Goal: Transaction & Acquisition: Purchase product/service

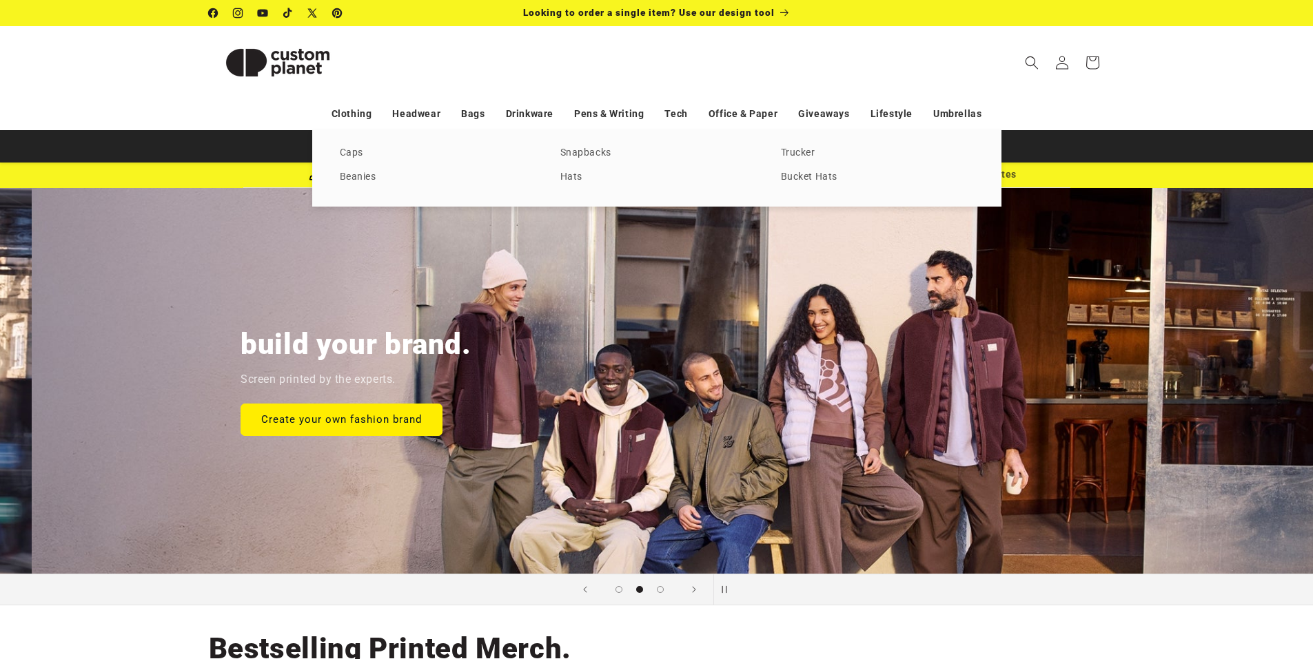
scroll to position [0, 1313]
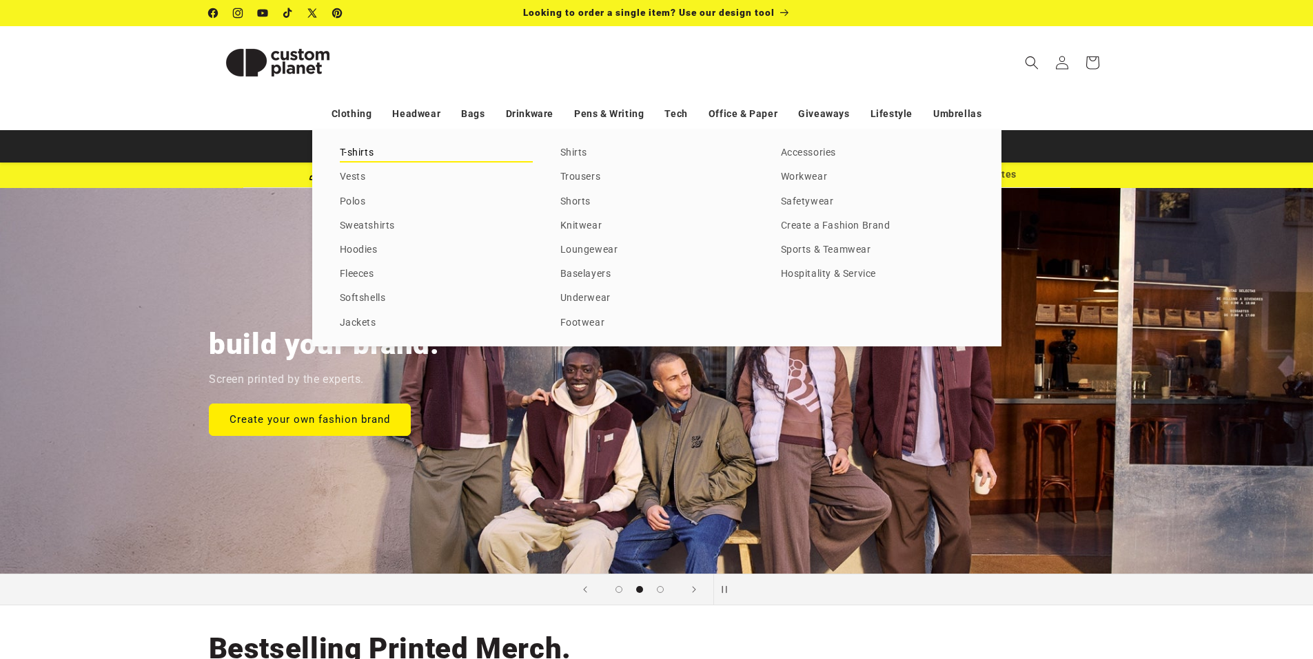
click at [363, 157] on link "T-shirts" at bounding box center [436, 153] width 193 height 19
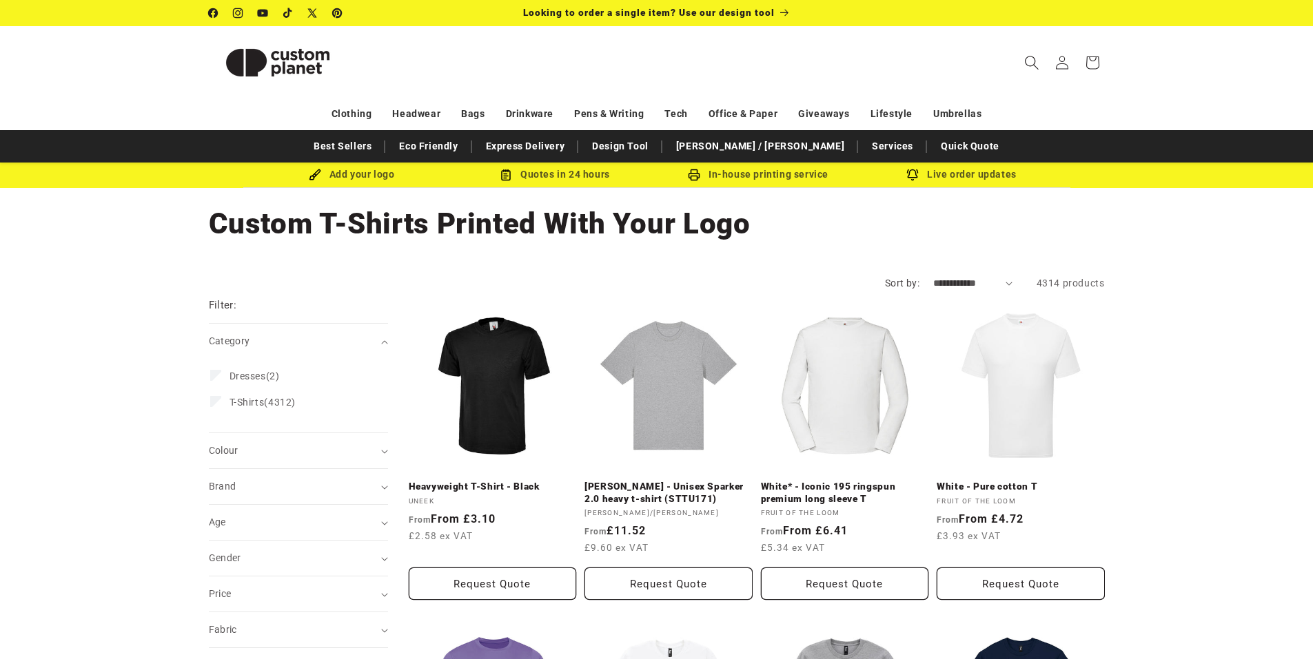
click at [1025, 57] on icon "Search" at bounding box center [1031, 62] width 14 height 14
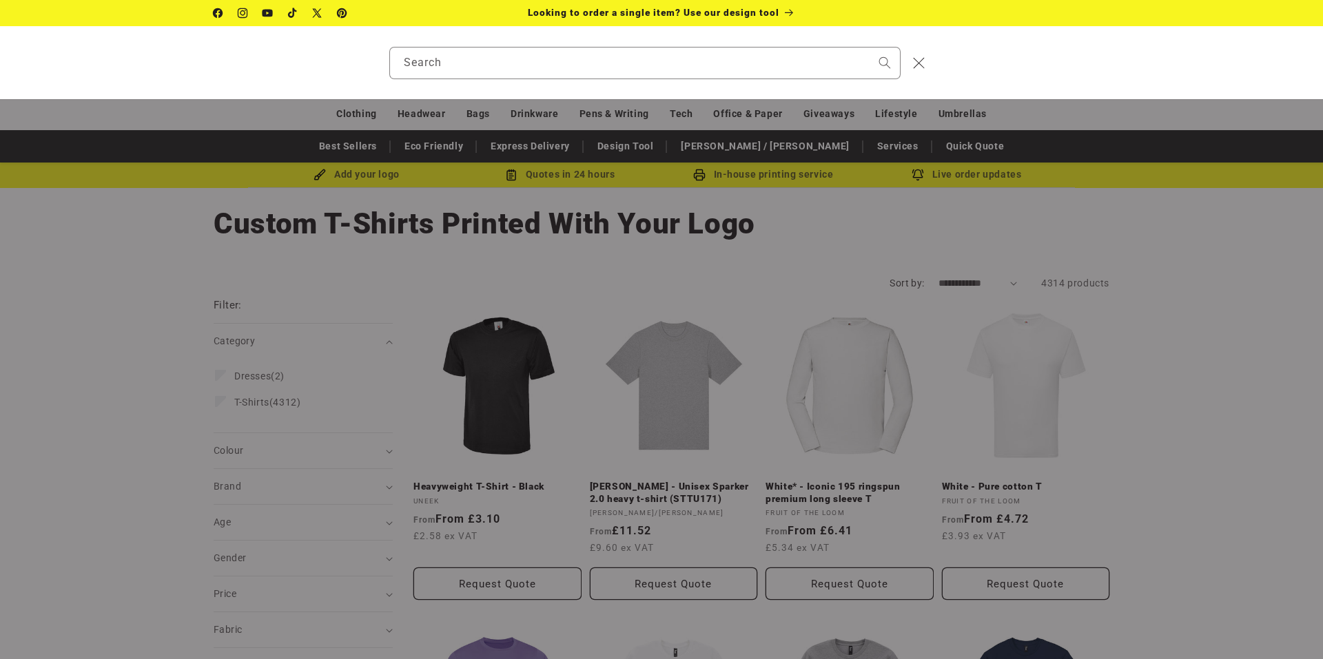
click at [0, 63] on div "Search" at bounding box center [0, 63] width 0 height 0
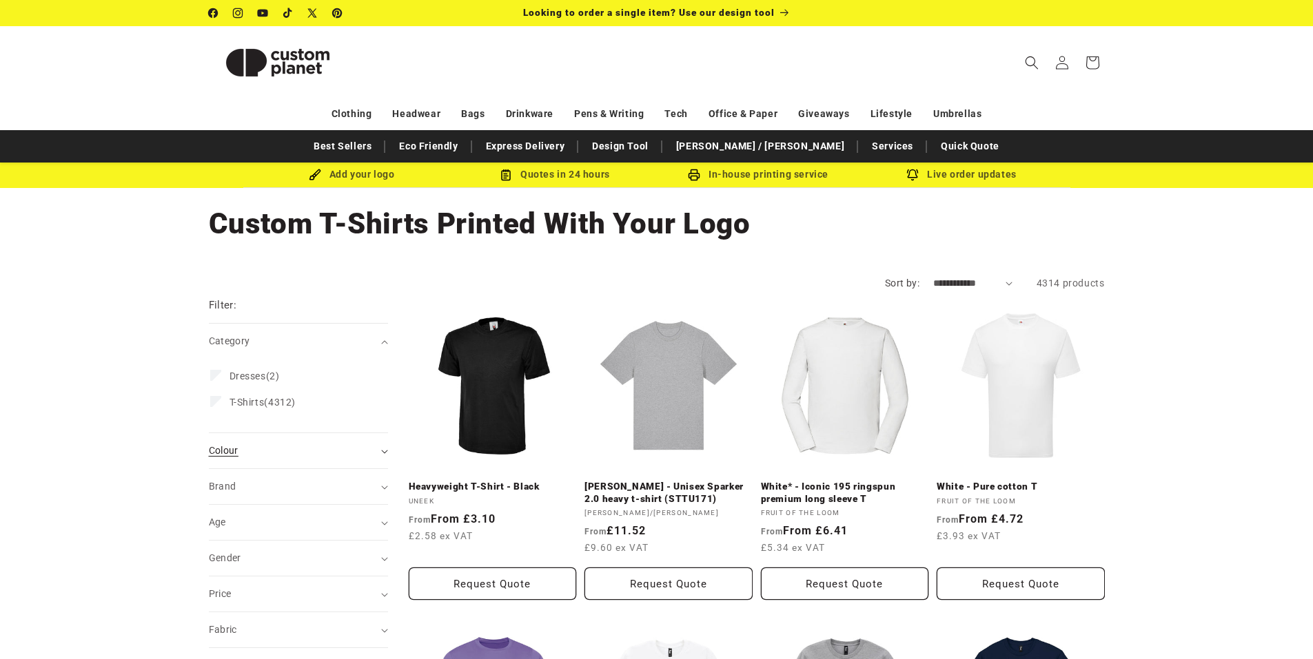
click at [380, 454] on summary "Colour (0)" at bounding box center [298, 450] width 179 height 35
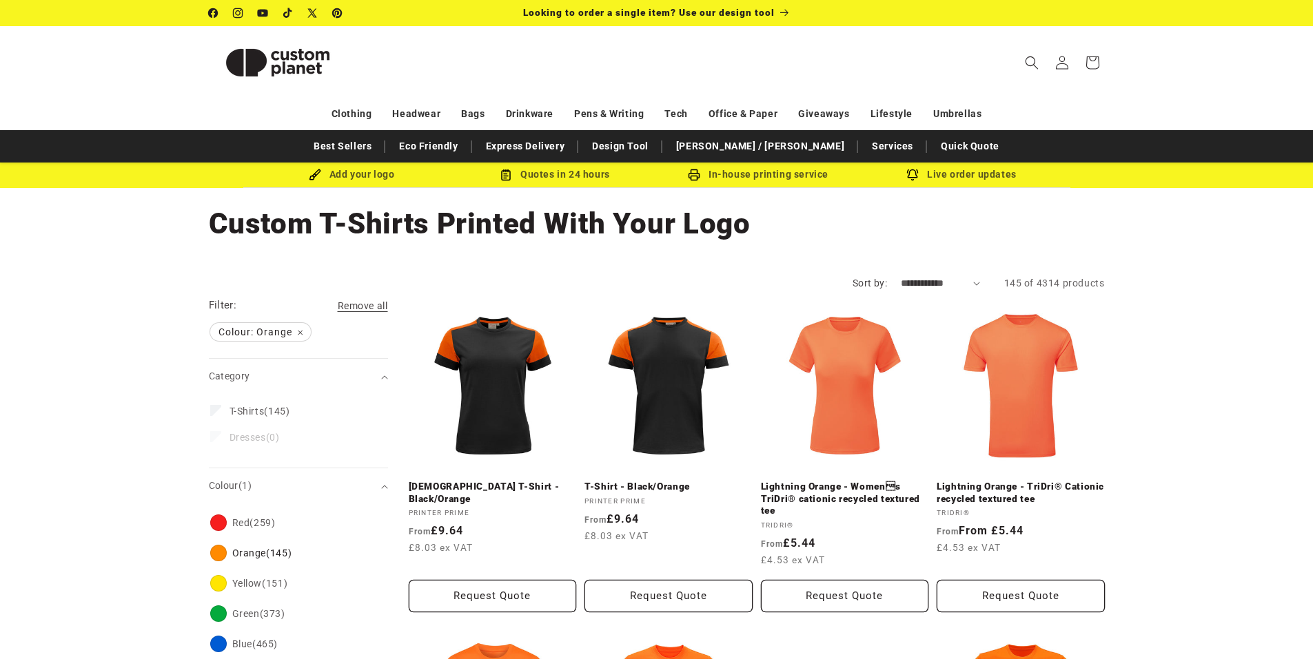
scroll to position [19, 0]
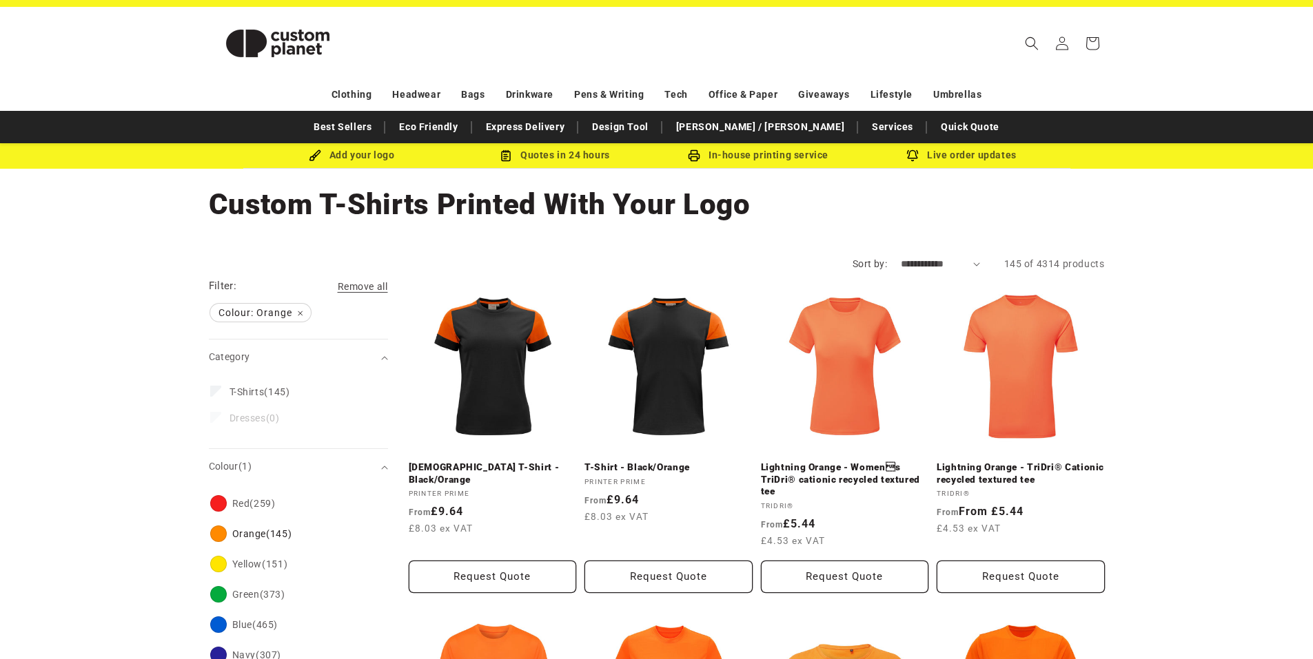
click at [977, 263] on select "**********" at bounding box center [940, 264] width 79 height 14
select select "**********"
click at [901, 257] on select "**********" at bounding box center [940, 264] width 79 height 14
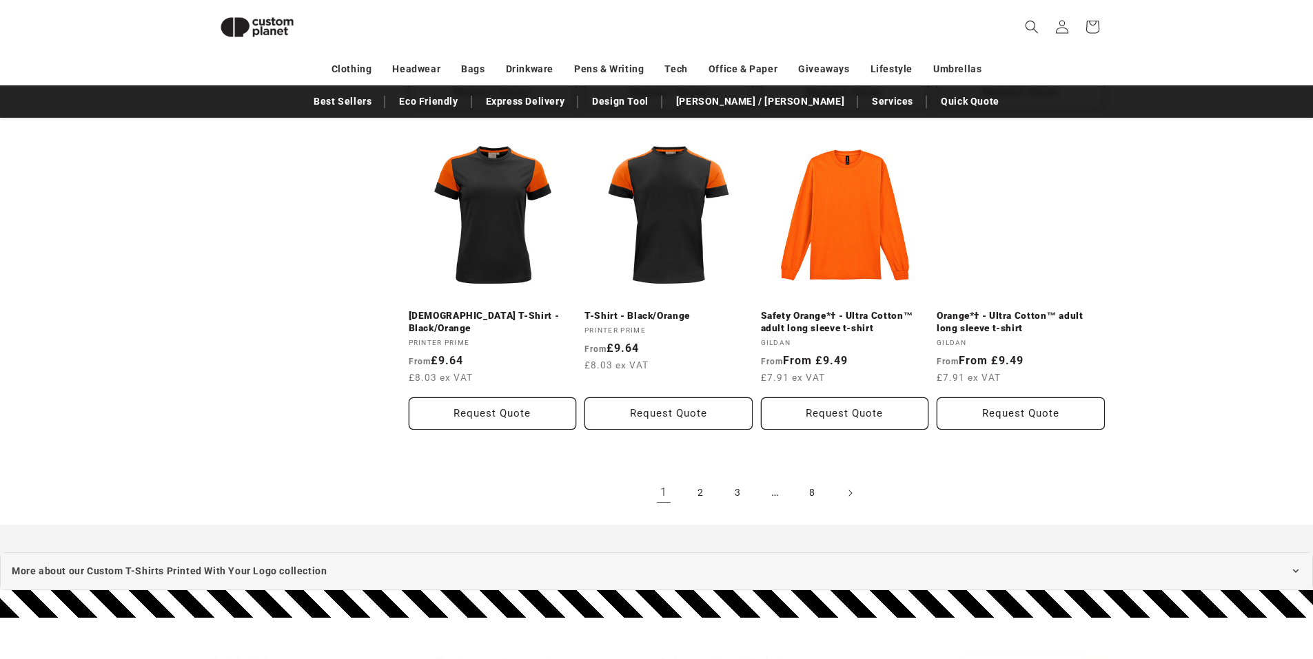
scroll to position [1499, 0]
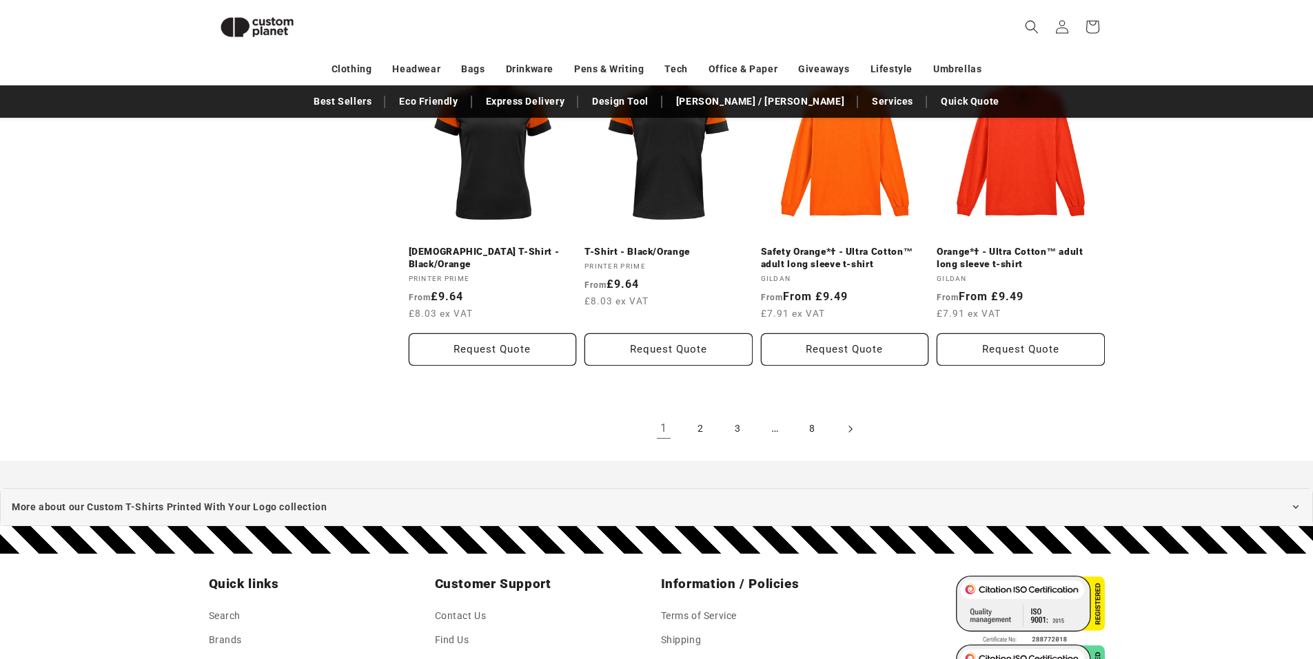
click at [852, 431] on icon "Next page" at bounding box center [850, 429] width 4 height 14
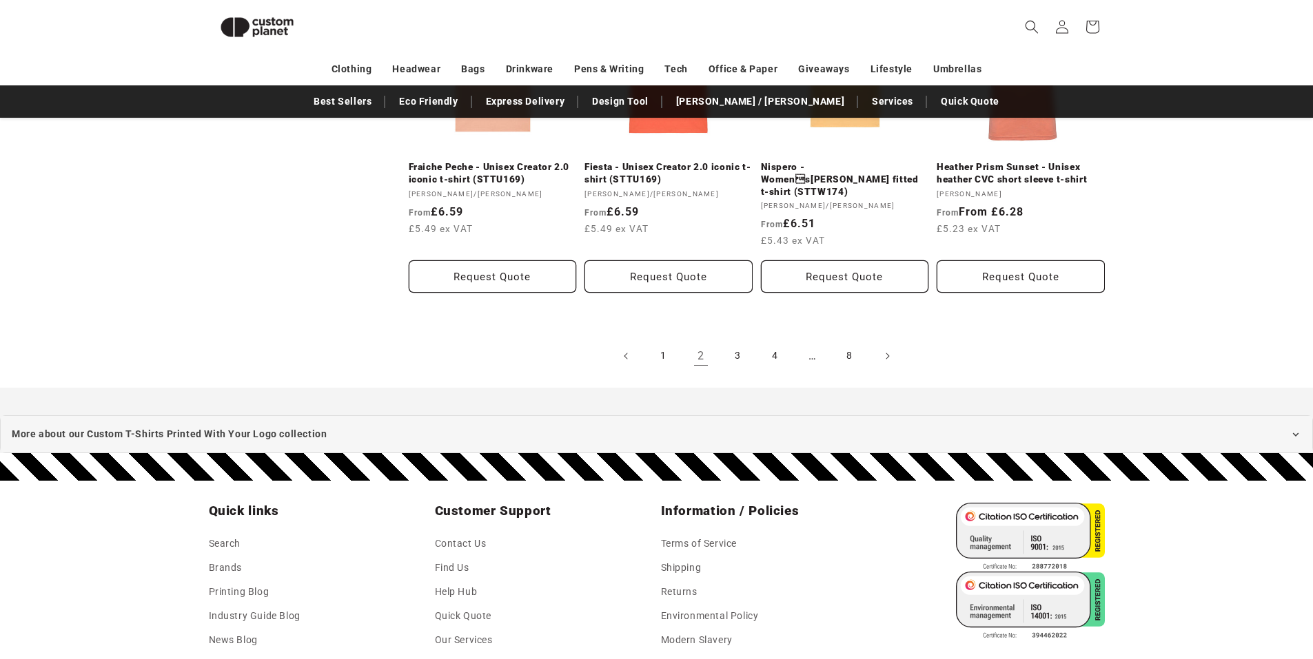
scroll to position [1581, 0]
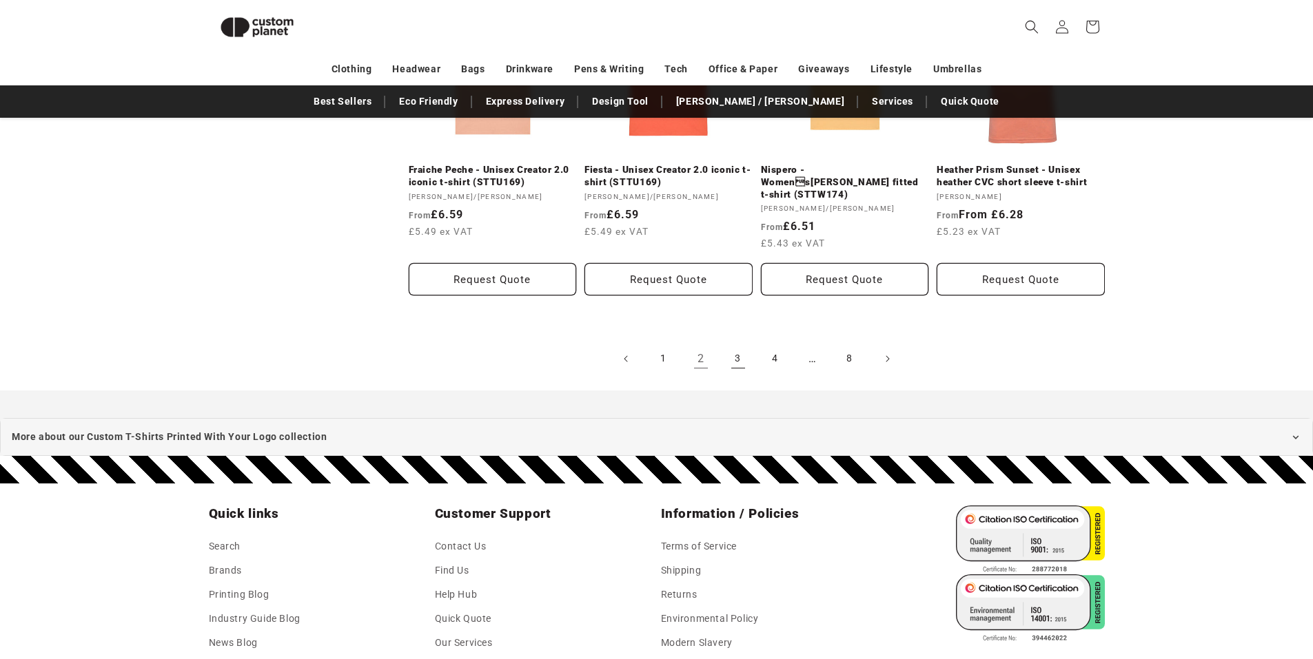
click at [743, 345] on link "3" at bounding box center [738, 359] width 30 height 30
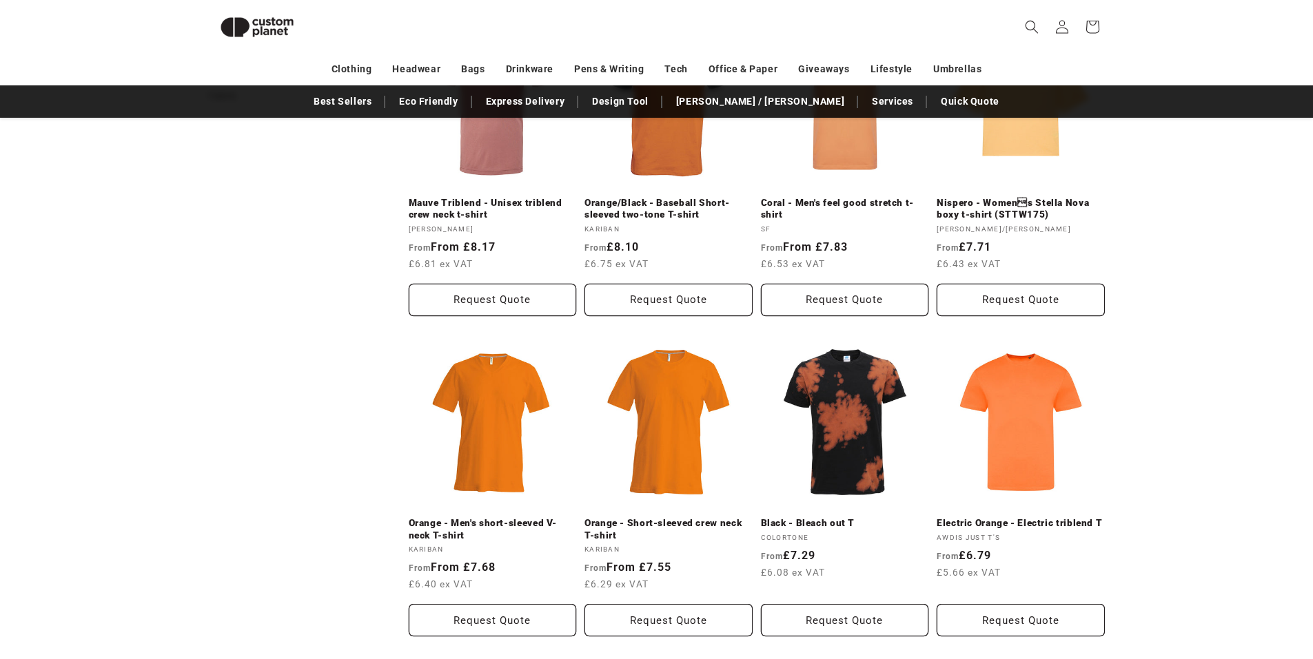
scroll to position [610, 0]
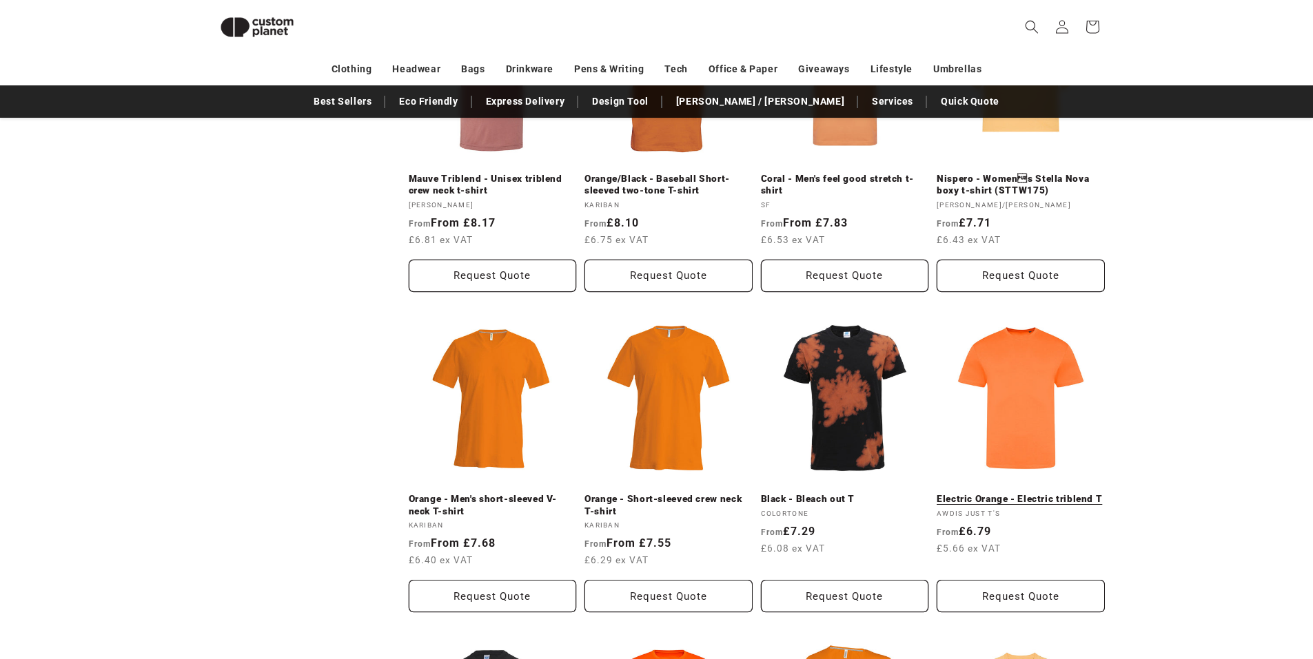
click at [1018, 493] on link "Electric Orange - Electric triblend T" at bounding box center [1020, 499] width 168 height 12
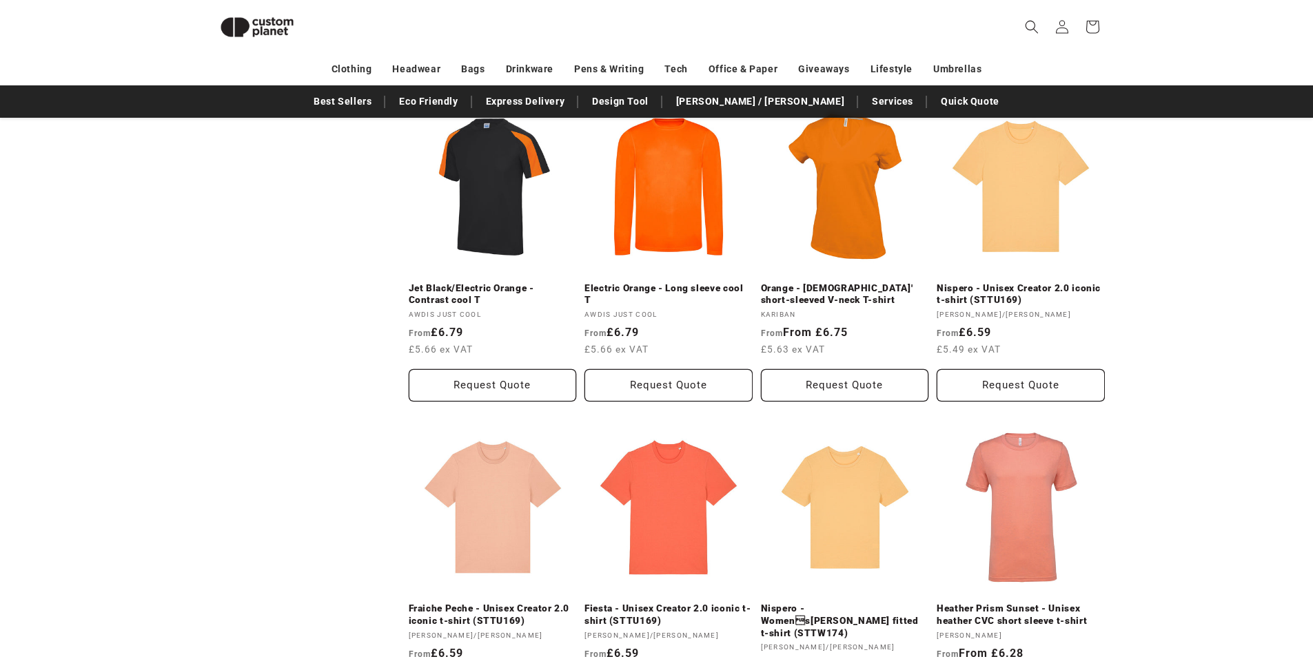
scroll to position [1180, 0]
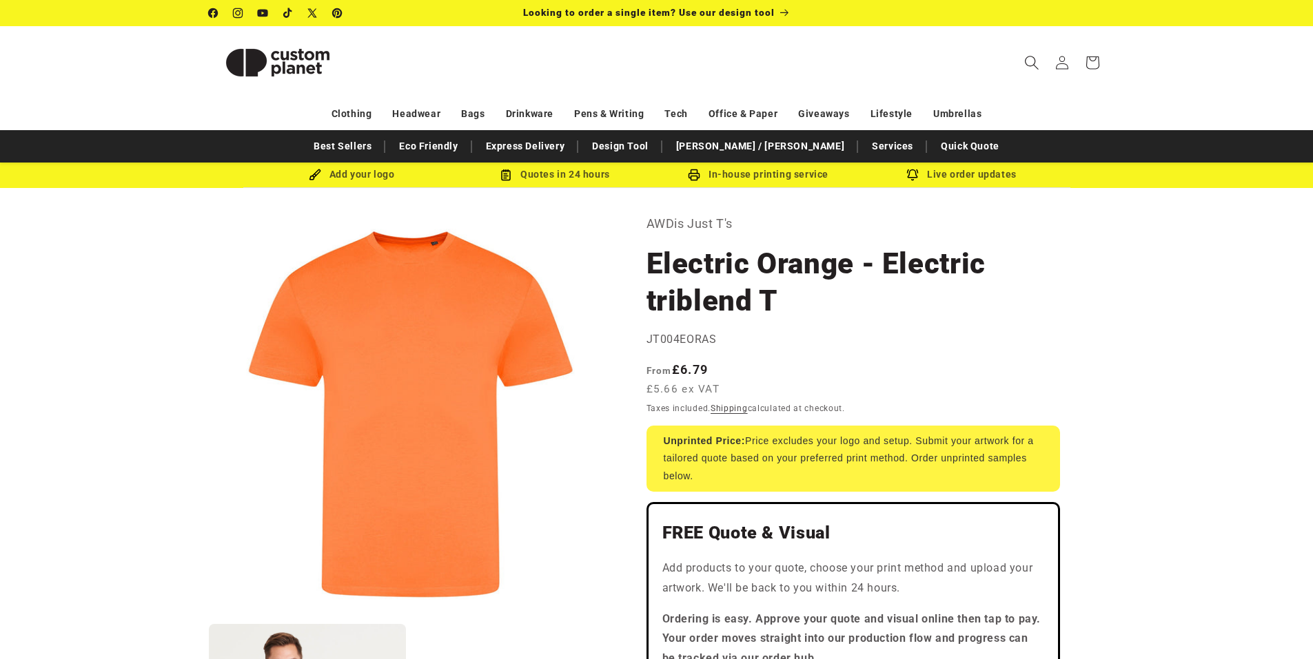
click at [1038, 59] on icon "Search" at bounding box center [1031, 62] width 14 height 14
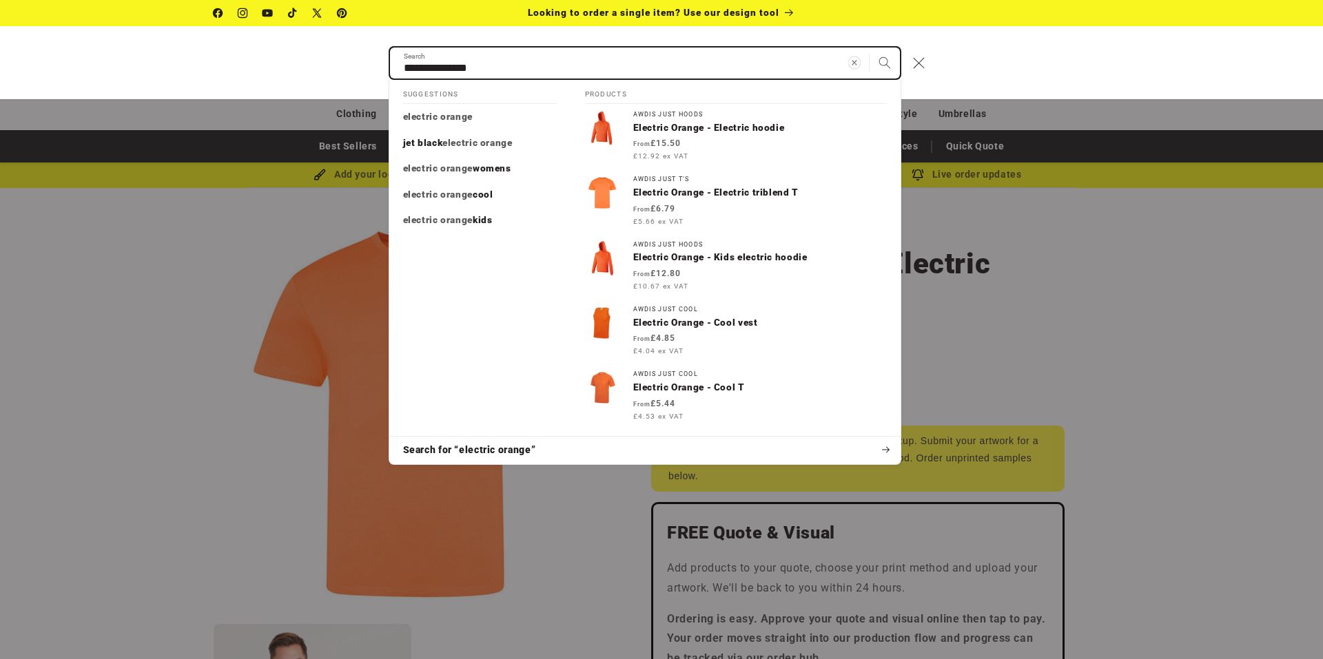
type input "**********"
click at [870, 48] on button "Search" at bounding box center [885, 63] width 30 height 30
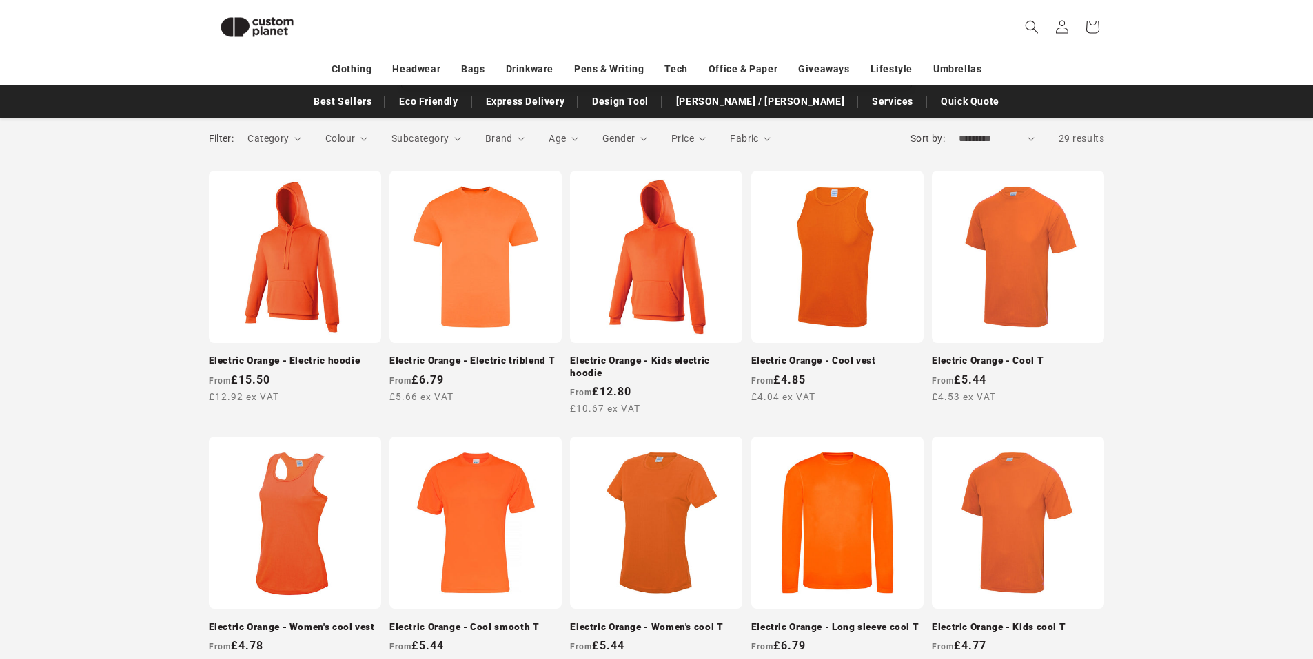
scroll to position [189, 0]
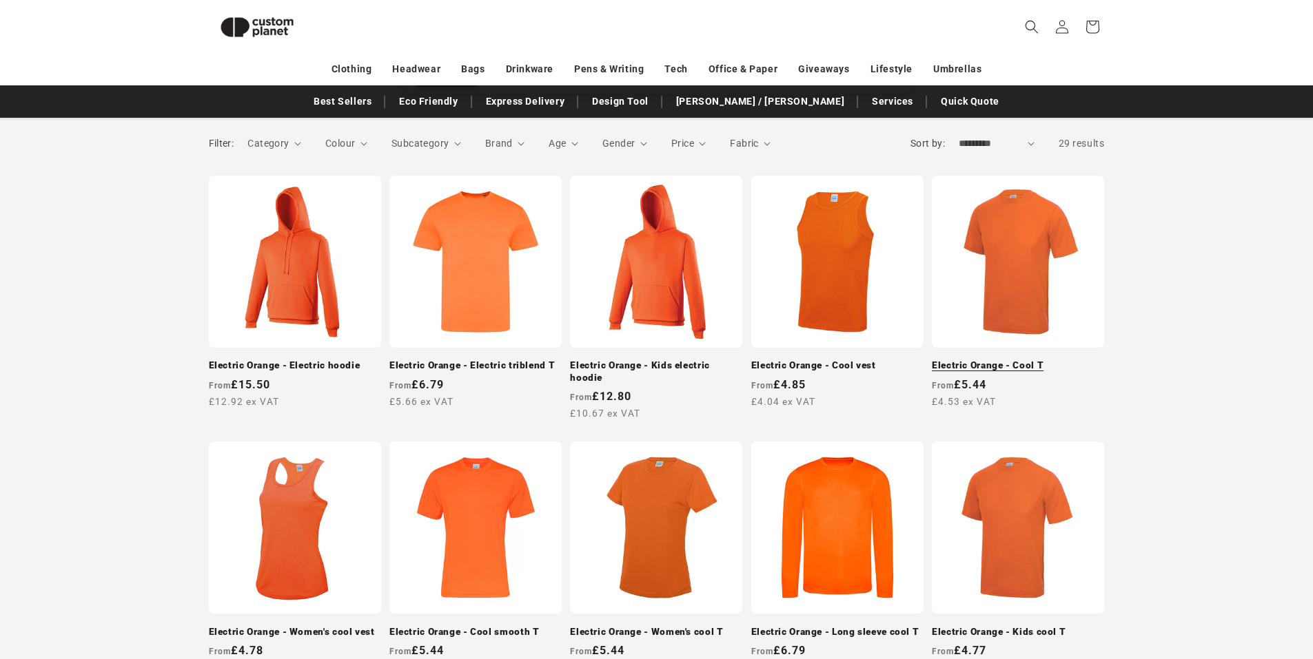
click at [1012, 360] on link "Electric Orange - Cool T" at bounding box center [1018, 366] width 172 height 12
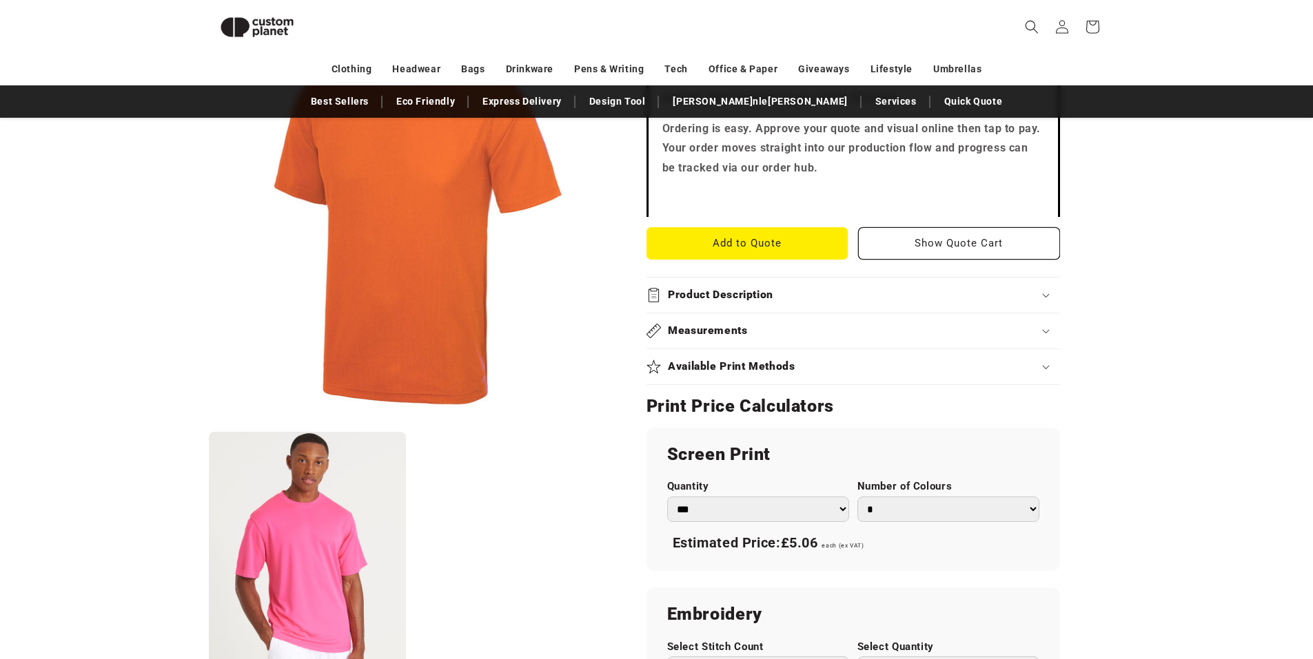
scroll to position [440, 0]
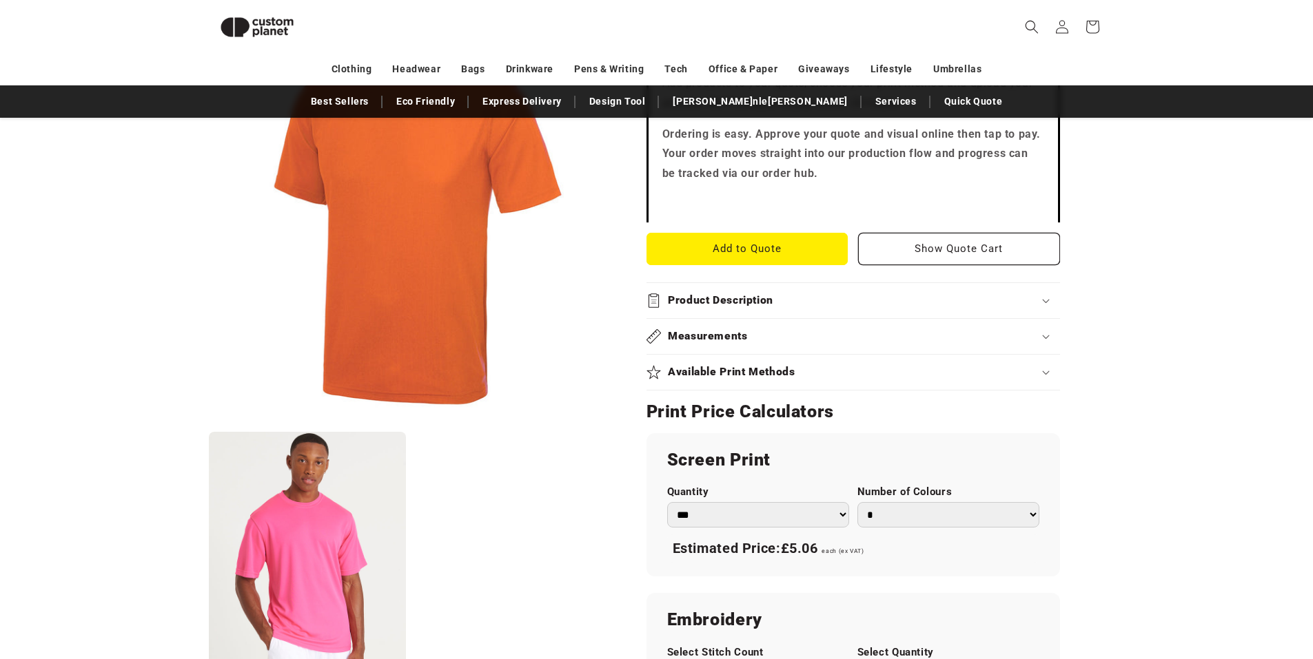
click at [697, 298] on h2 "Product Description" at bounding box center [720, 301] width 105 height 14
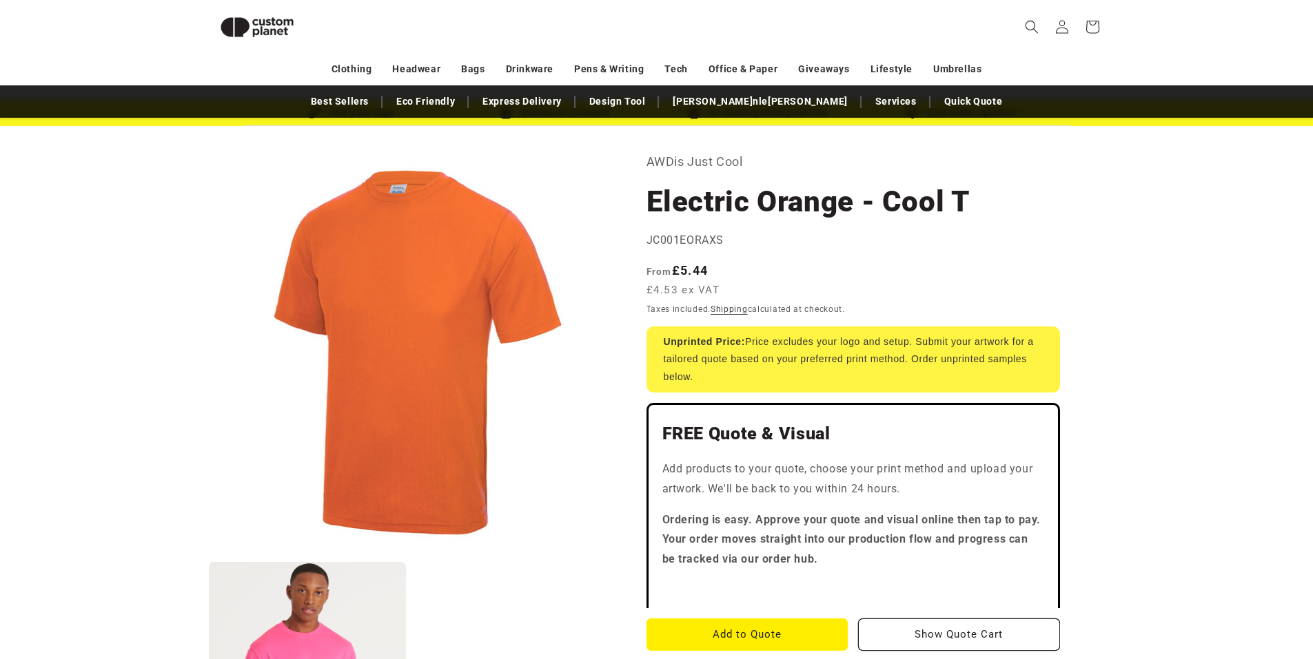
scroll to position [0, 0]
